Goal: Task Accomplishment & Management: Complete application form

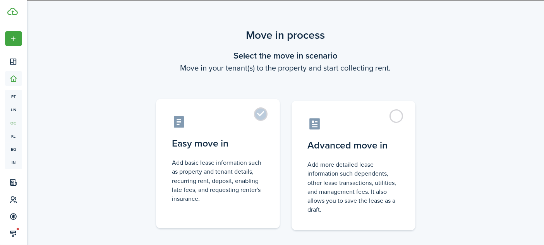
click at [251, 123] on control-radio-card-icon at bounding box center [217, 122] width 91 height 14
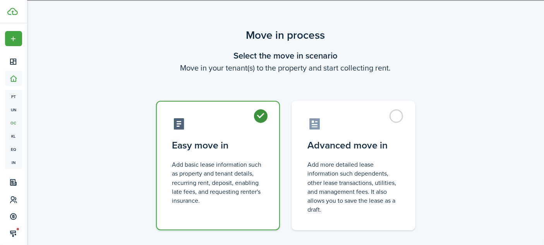
radio input "true"
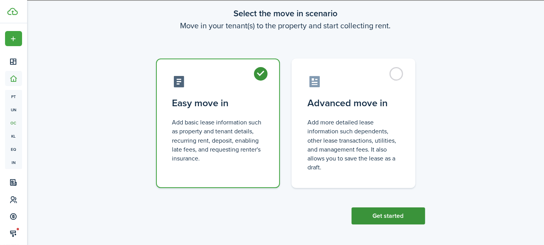
click at [389, 219] on button "Get started" at bounding box center [388, 215] width 74 height 17
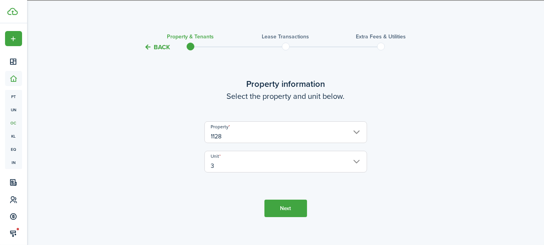
click at [269, 203] on button "Next" at bounding box center [285, 207] width 43 height 17
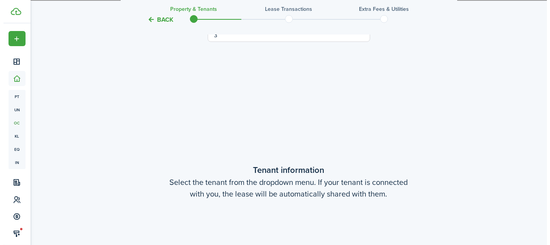
scroll to position [201, 0]
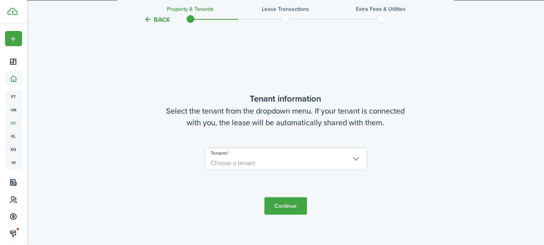
click at [263, 159] on span "Choose a tenant" at bounding box center [286, 162] width 162 height 13
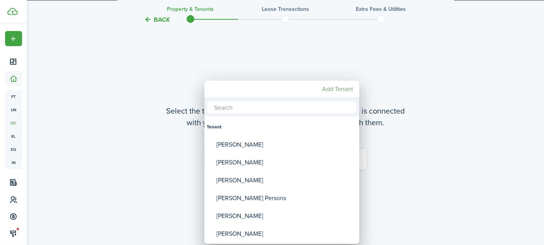
click at [322, 90] on mbsc-button "Add Tenant" at bounding box center [337, 89] width 37 height 14
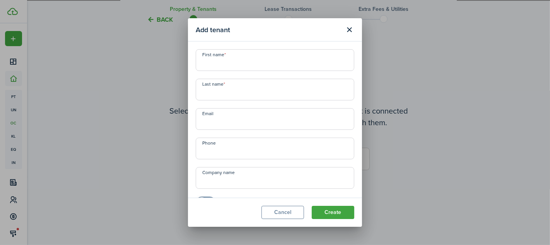
click at [291, 73] on div "First name Last name Email Phone Company name Display as a company?" at bounding box center [275, 128] width 166 height 159
click at [269, 59] on input "First name" at bounding box center [275, 60] width 159 height 22
type input "[PERSON_NAME]"
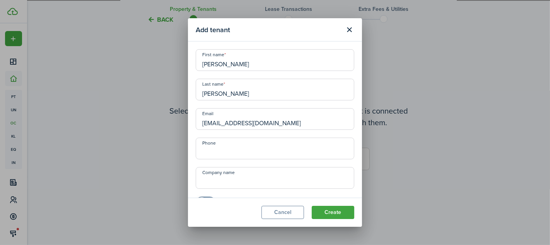
type input "[EMAIL_ADDRESS][DOMAIN_NAME]"
type input "+1"
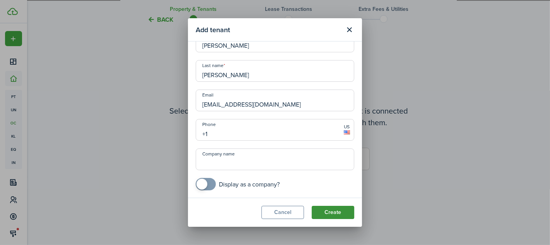
click at [345, 209] on button "Create" at bounding box center [333, 212] width 43 height 13
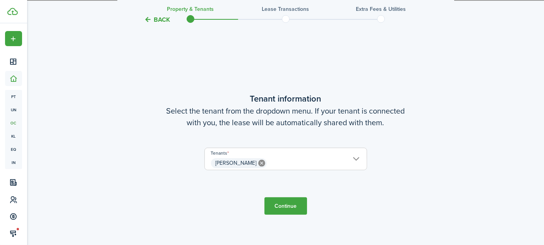
click at [298, 155] on input "[PERSON_NAME]" at bounding box center [286, 152] width 162 height 9
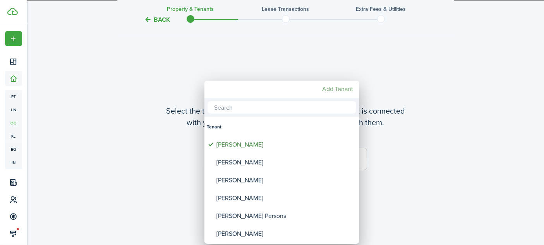
click at [342, 87] on mbsc-button "Add Tenant" at bounding box center [337, 89] width 37 height 14
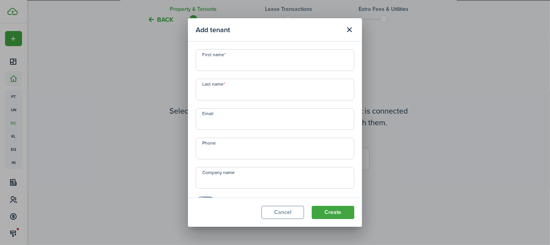
click at [312, 65] on input "First name" at bounding box center [275, 60] width 159 height 22
type input "[PERSON_NAME]"
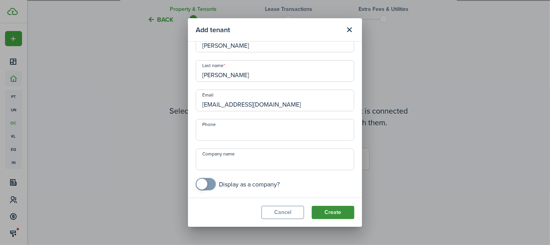
type input "[EMAIL_ADDRESS][DOMAIN_NAME]"
click at [339, 209] on button "Create" at bounding box center [333, 212] width 43 height 13
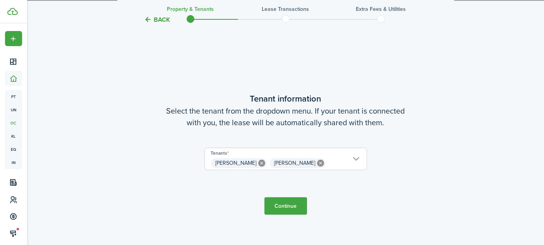
click at [298, 206] on button "Continue" at bounding box center [285, 205] width 43 height 17
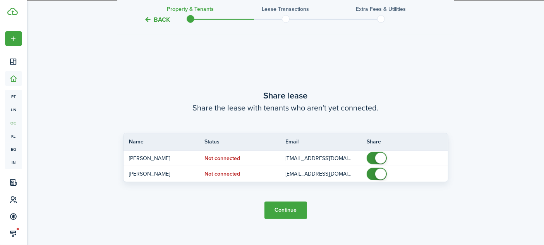
scroll to position [446, 0]
click at [283, 210] on button "Continue" at bounding box center [285, 208] width 43 height 17
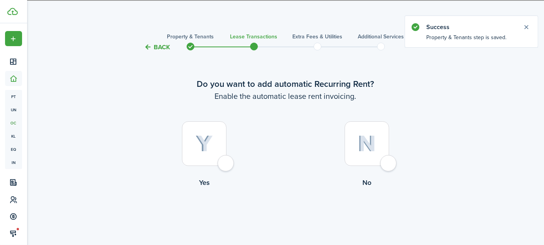
click at [222, 166] on div at bounding box center [204, 143] width 45 height 45
radio input "true"
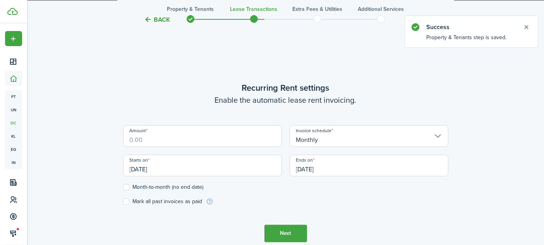
scroll to position [212, 0]
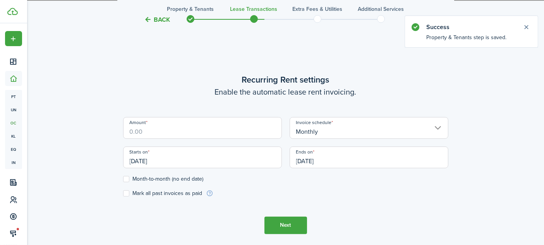
click at [197, 137] on input "Amount" at bounding box center [202, 128] width 159 height 22
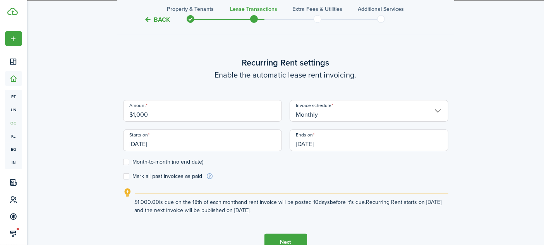
click at [223, 143] on input "[DATE]" at bounding box center [202, 140] width 159 height 22
type input "$1,000.00"
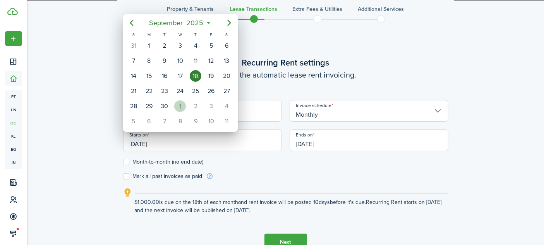
click at [186, 101] on div "[DATE]" at bounding box center [179, 106] width 15 height 15
type input "[DATE]"
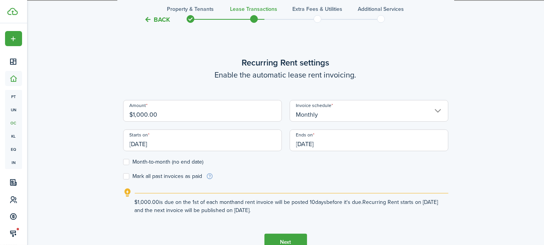
click at [368, 142] on input "[DATE]" at bounding box center [369, 140] width 159 height 22
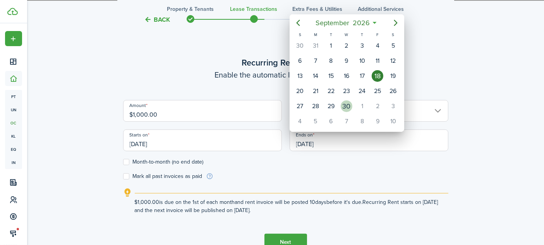
click at [349, 101] on div "30" at bounding box center [347, 106] width 12 height 12
type input "[DATE]"
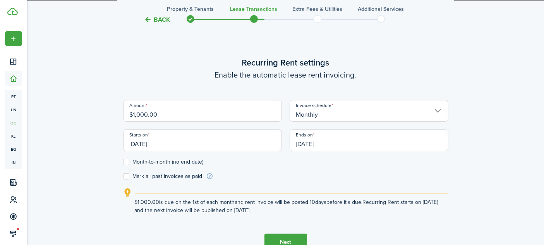
click at [350, 106] on input "Monthly" at bounding box center [369, 111] width 159 height 22
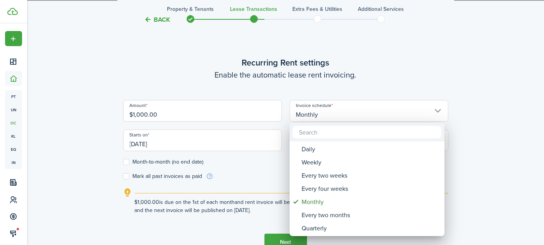
click at [429, 63] on div at bounding box center [272, 122] width 668 height 368
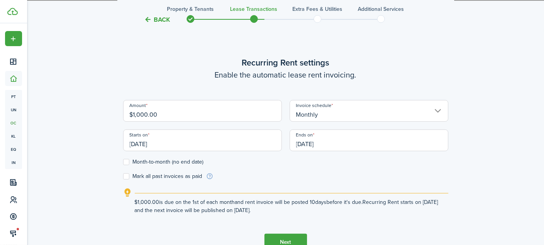
scroll to position [264, 0]
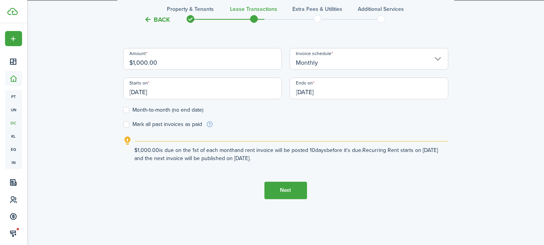
click at [285, 190] on button "Next" at bounding box center [285, 190] width 43 height 17
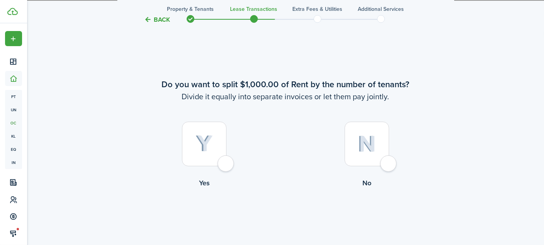
scroll to position [458, 0]
click at [389, 165] on div at bounding box center [366, 144] width 45 height 45
radio input "true"
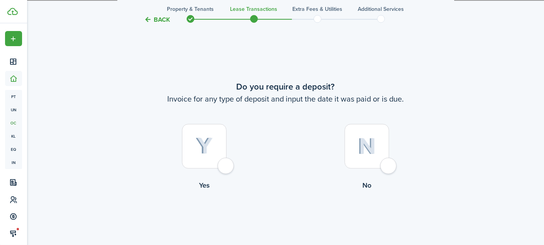
scroll to position [702, 0]
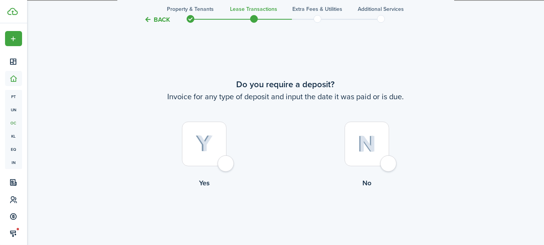
click at [226, 166] on div at bounding box center [204, 144] width 45 height 45
radio input "true"
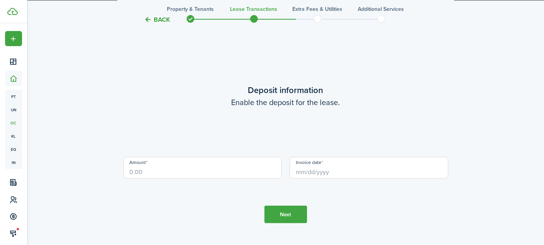
scroll to position [947, 0]
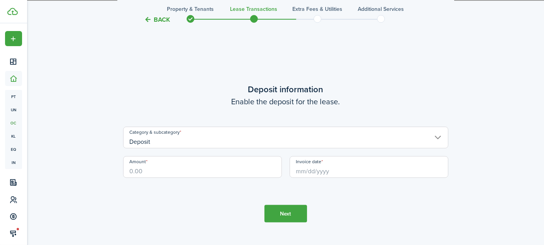
click at [181, 161] on input "Amount" at bounding box center [202, 167] width 159 height 22
click at [334, 166] on input "Invoice date" at bounding box center [369, 167] width 159 height 22
type input "$1,000.00"
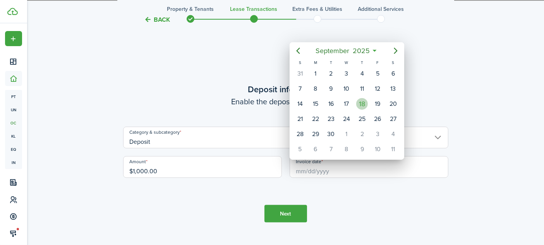
click at [358, 106] on div "18" at bounding box center [361, 103] width 15 height 15
type input "[DATE]"
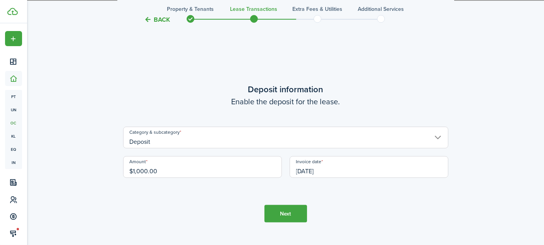
click at [295, 213] on button "Next" at bounding box center [285, 213] width 43 height 17
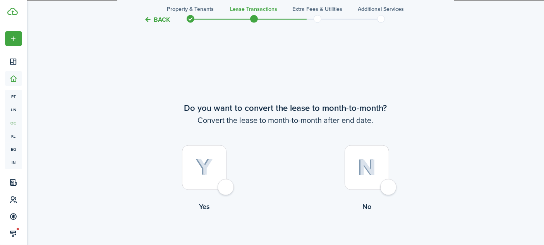
scroll to position [1192, 0]
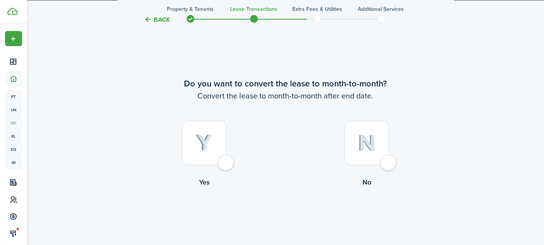
click at [225, 164] on div at bounding box center [204, 143] width 45 height 45
radio input "true"
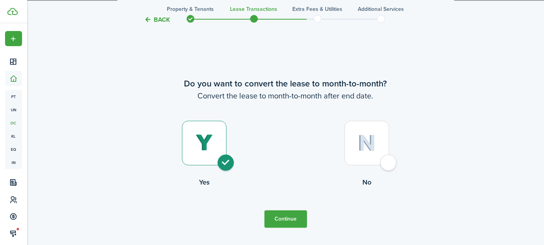
click at [290, 212] on button "Continue" at bounding box center [285, 218] width 43 height 17
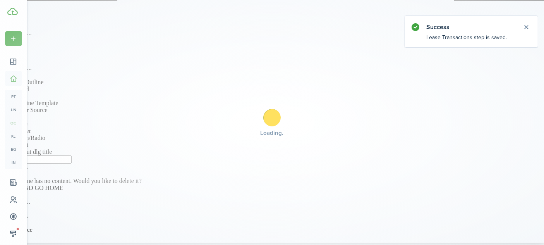
scroll to position [0, 0]
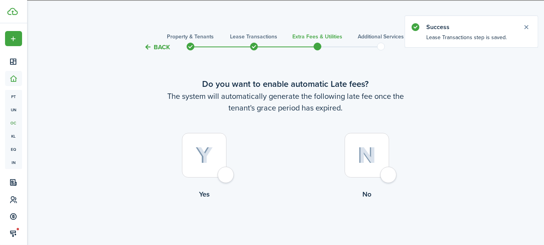
click at [234, 179] on label "Yes" at bounding box center [204, 168] width 163 height 70
radio input "true"
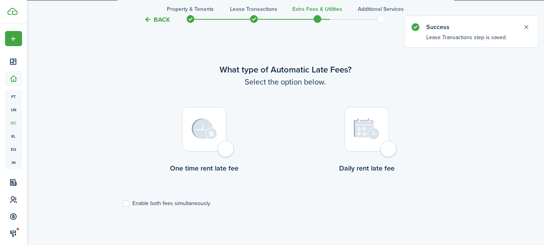
click at [222, 148] on div at bounding box center [204, 129] width 45 height 45
radio input "true"
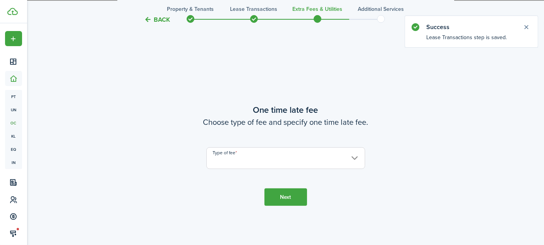
scroll to position [469, 0]
click at [239, 151] on input "Type of fee" at bounding box center [285, 157] width 159 height 22
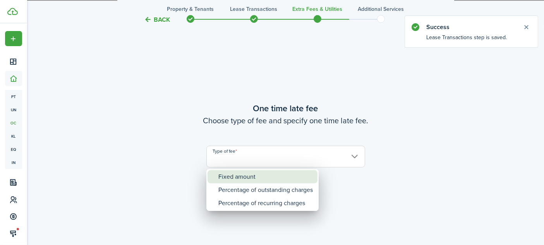
click at [248, 172] on div "Fixed amount" at bounding box center [265, 176] width 94 height 13
type input "Fixed amount"
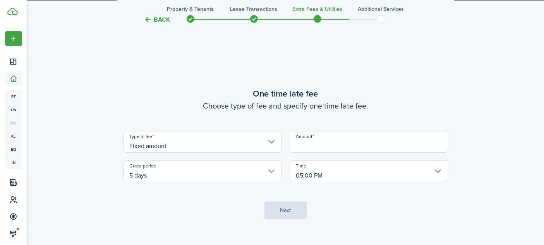
click at [224, 174] on input "5 days" at bounding box center [202, 171] width 159 height 22
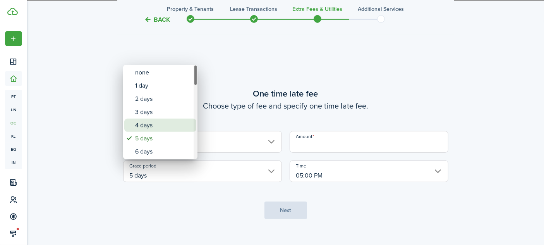
click at [173, 122] on div "4 days" at bounding box center [163, 124] width 57 height 13
type input "4 days"
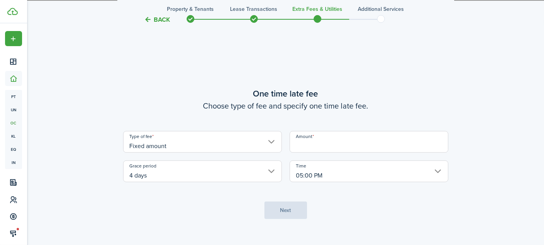
click at [330, 148] on input "Amount" at bounding box center [369, 142] width 159 height 22
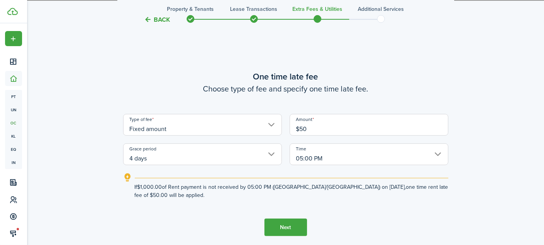
type input "$50.00"
click at [290, 235] on button "Next" at bounding box center [285, 226] width 43 height 17
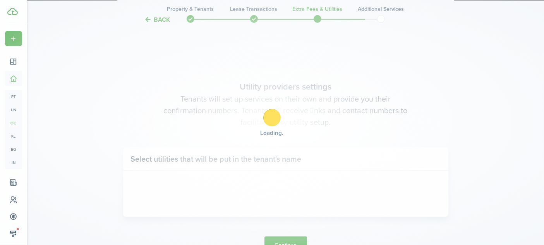
scroll to position [714, 0]
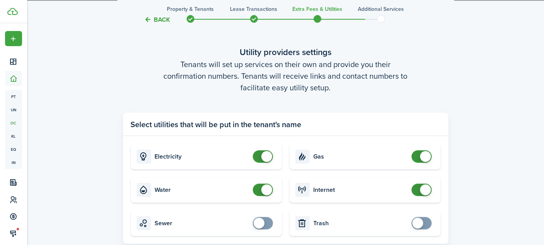
checkbox input "false"
click at [418, 156] on span at bounding box center [422, 156] width 8 height 12
checkbox input "false"
click at [264, 190] on span at bounding box center [266, 189] width 11 height 11
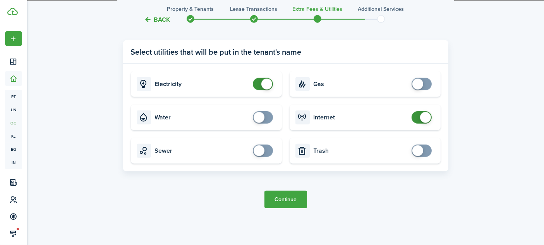
click at [292, 200] on button "Continue" at bounding box center [285, 198] width 43 height 17
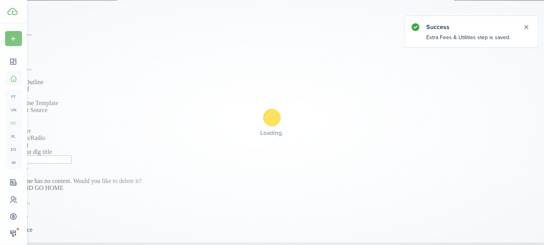
scroll to position [0, 0]
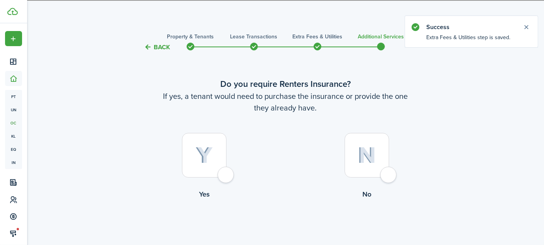
click at [389, 172] on div at bounding box center [366, 155] width 45 height 45
radio input "true"
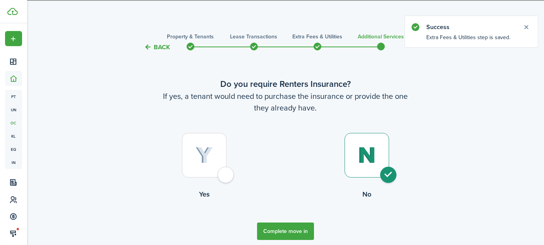
scroll to position [31, 0]
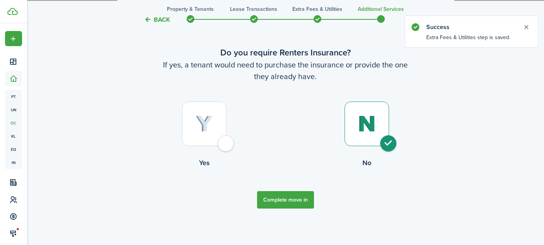
click at [295, 191] on button "Complete move in" at bounding box center [285, 199] width 57 height 17
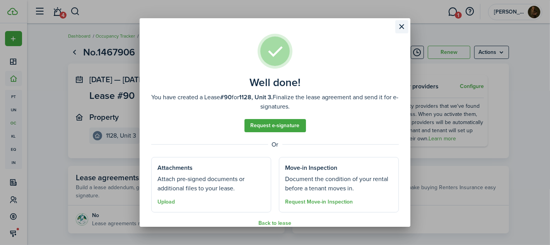
click at [400, 26] on button "Close modal" at bounding box center [402, 26] width 13 height 13
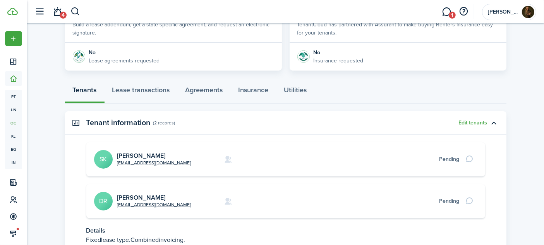
scroll to position [157, 0]
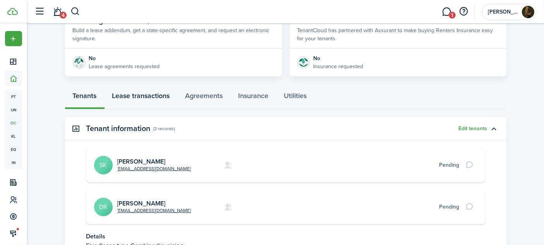
click at [140, 91] on link "Lease transactions" at bounding box center [141, 97] width 73 height 23
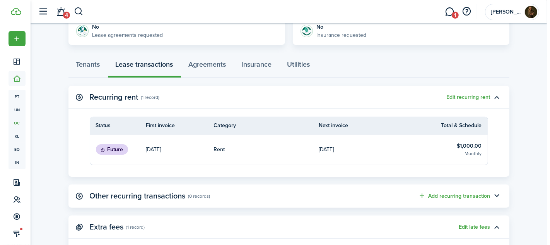
scroll to position [248, 0]
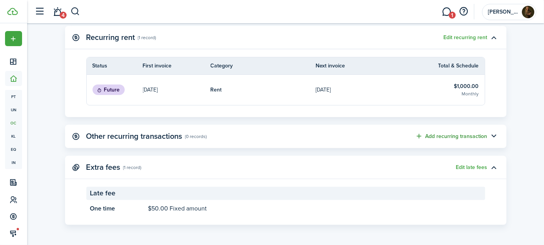
click at [457, 132] on button "Add recurring transaction" at bounding box center [451, 136] width 72 height 9
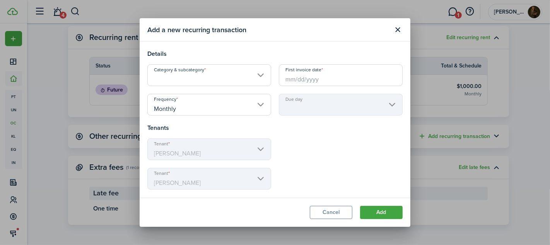
click at [195, 80] on input "Category & subcategory" at bounding box center [209, 75] width 124 height 22
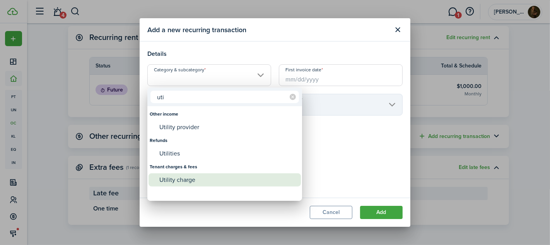
type input "uti"
click at [189, 183] on div "Utility charge" at bounding box center [227, 179] width 137 height 13
type input "Tenant charges & fees / Utility charge"
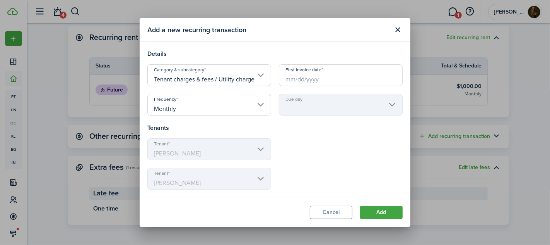
scroll to position [0, 0]
click at [320, 80] on input "First invoice date" at bounding box center [341, 75] width 124 height 22
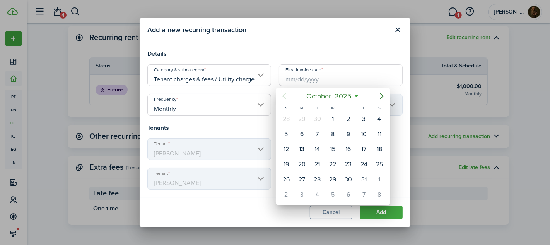
scroll to position [0, 0]
click at [331, 120] on div "1" at bounding box center [333, 119] width 12 height 12
type input "[DATE]"
type input "1st"
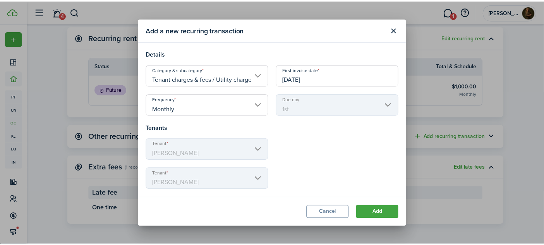
scroll to position [45, 0]
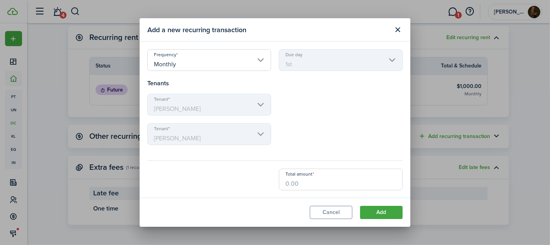
click at [298, 186] on input "Total amount" at bounding box center [341, 179] width 124 height 22
click at [385, 214] on button "Add" at bounding box center [381, 212] width 43 height 13
type input "$60.00"
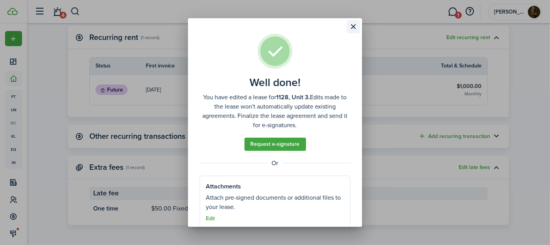
click at [355, 26] on button "Close modal" at bounding box center [353, 26] width 13 height 13
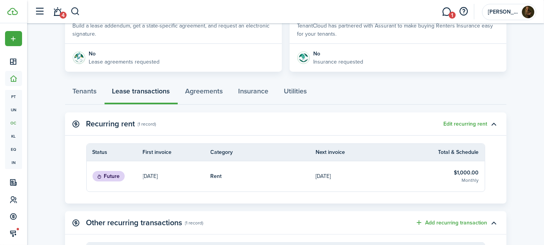
scroll to position [160, 0]
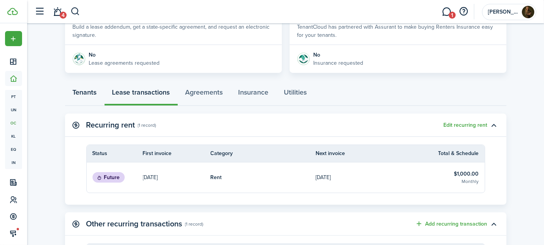
click at [98, 92] on link "Tenants" at bounding box center [84, 93] width 39 height 23
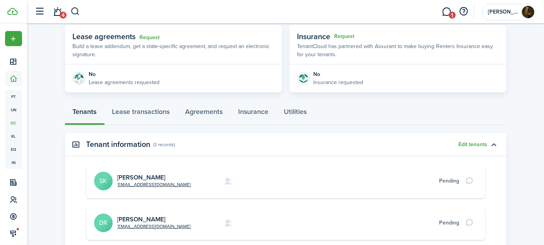
scroll to position [139, 0]
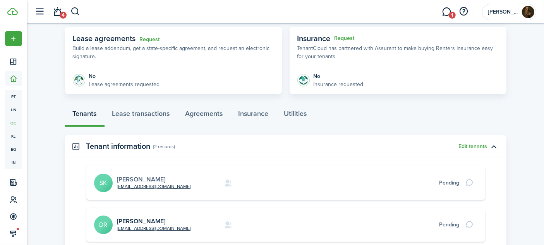
click at [147, 175] on link "[PERSON_NAME]" at bounding box center [141, 179] width 48 height 9
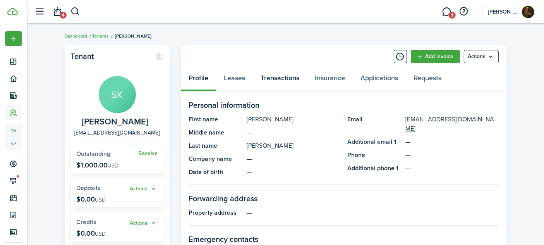
click at [288, 76] on link "Transactions" at bounding box center [280, 79] width 54 height 23
